Goal: Task Accomplishment & Management: Complete application form

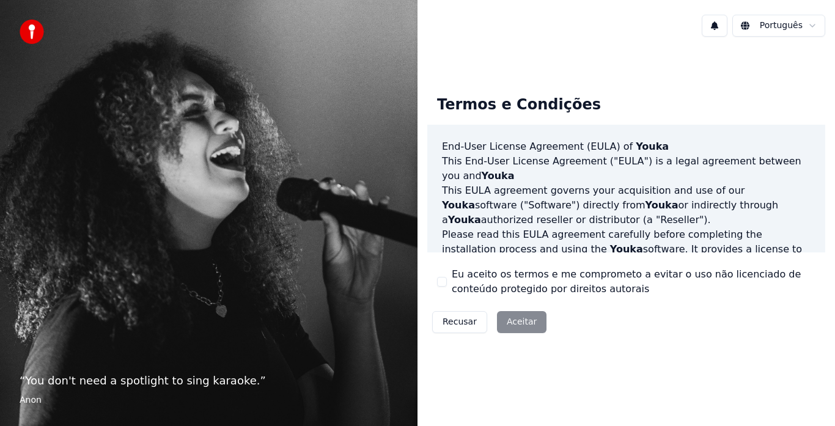
click at [474, 276] on label "Eu aceito os termos e me comprometo a evitar o uso não licenciado de conteúdo p…" at bounding box center [634, 281] width 364 height 29
click at [447, 277] on button "Eu aceito os termos e me comprometo a evitar o uso não licenciado de conteúdo p…" at bounding box center [442, 282] width 10 height 10
click at [511, 320] on button "Aceitar" at bounding box center [521, 322] width 49 height 22
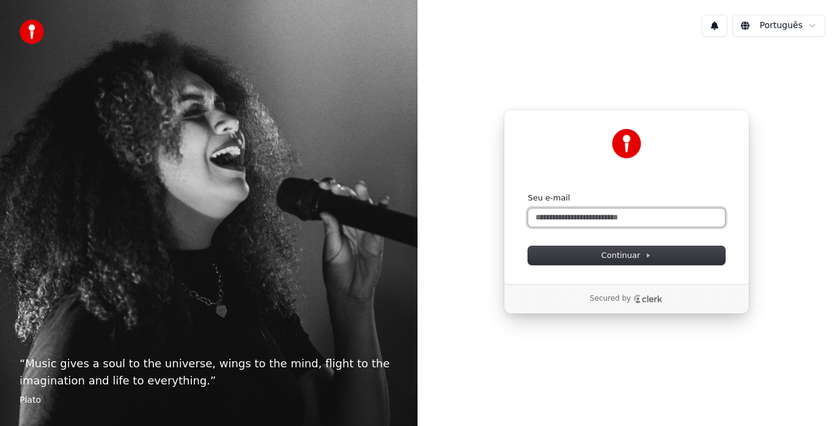
click at [559, 214] on input "Seu e-mail" at bounding box center [626, 217] width 197 height 18
